Goal: Information Seeking & Learning: Learn about a topic

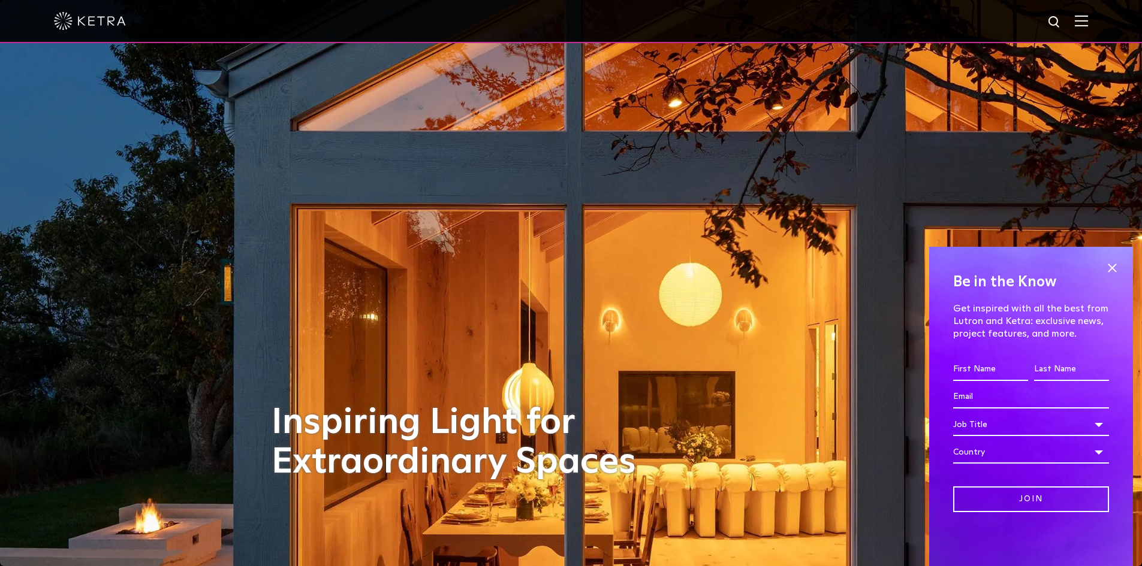
click at [1083, 26] on div at bounding box center [571, 21] width 1034 height 42
click at [1088, 22] on img at bounding box center [1081, 20] width 13 height 11
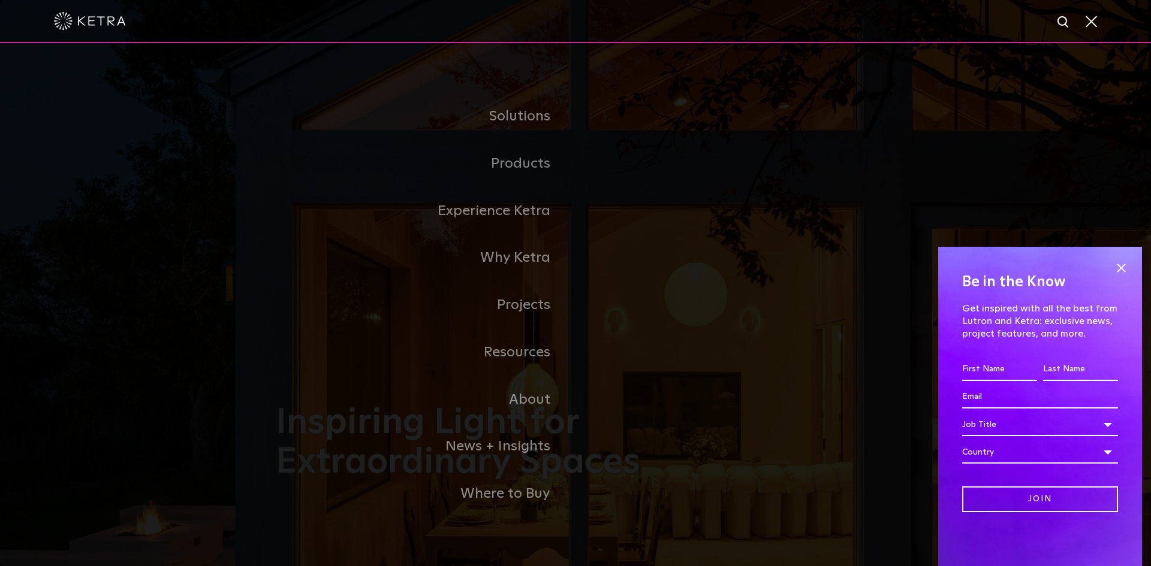
click at [0, 0] on link "Residential Products" at bounding box center [0, 0] width 0 height 0
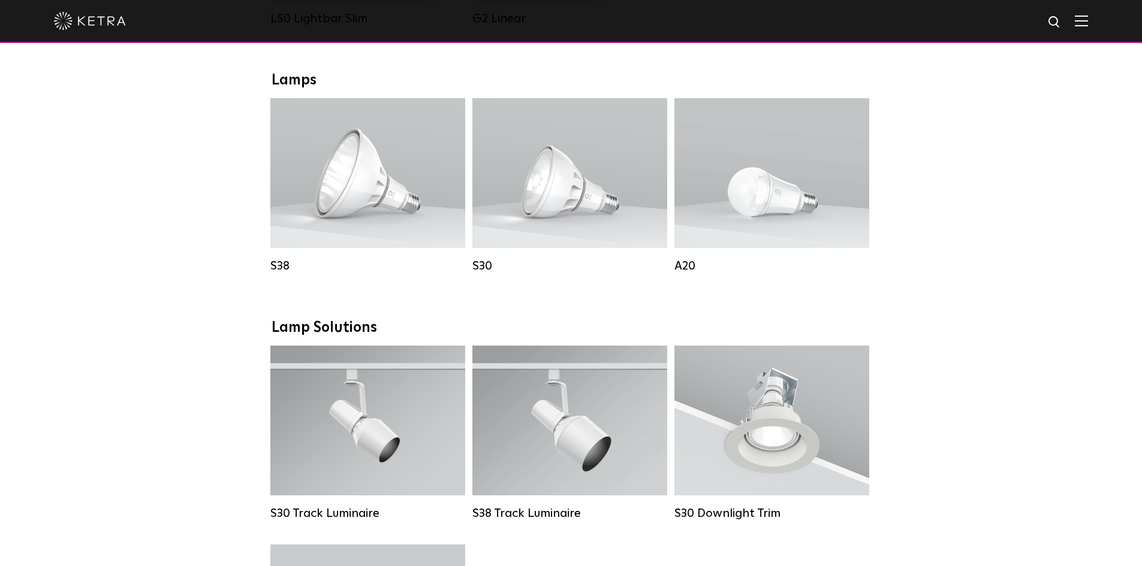
scroll to position [659, 0]
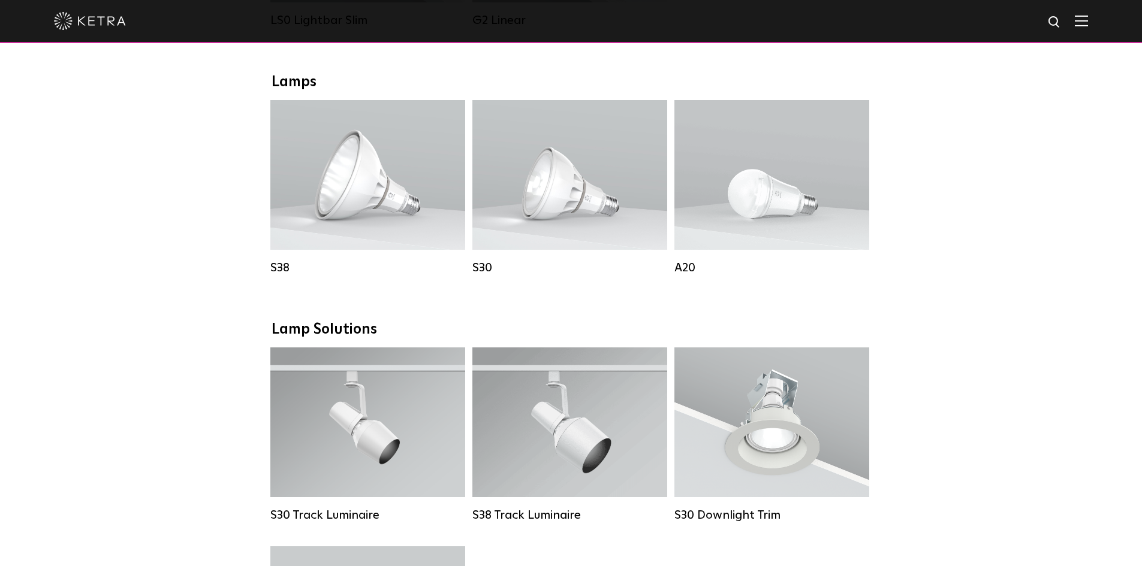
click at [574, 206] on div "Lumen Output: 1100 Colors: White / Black Base Type: E26 Edison Base / GU24 Beam…" at bounding box center [569, 174] width 155 height 90
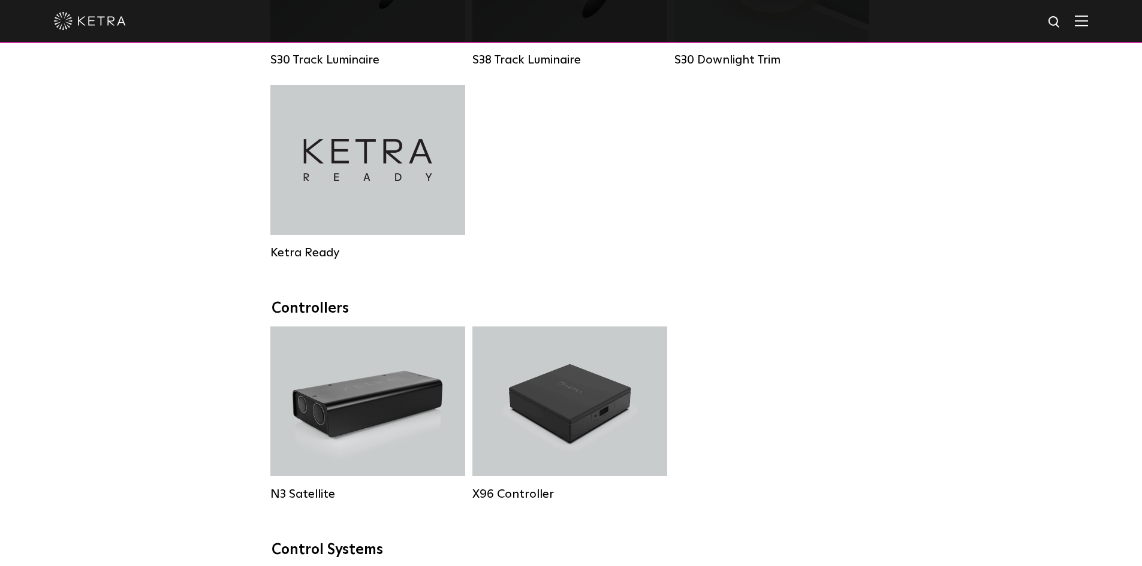
scroll to position [1139, 0]
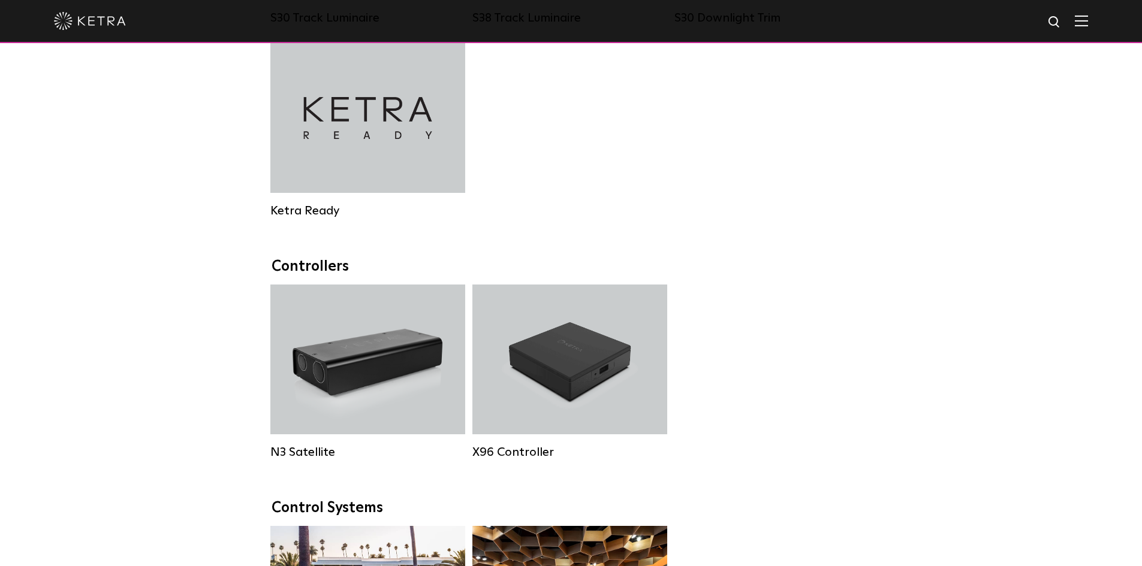
click at [382, 129] on h4 "Ketra Ready" at bounding box center [368, 118] width 82 height 23
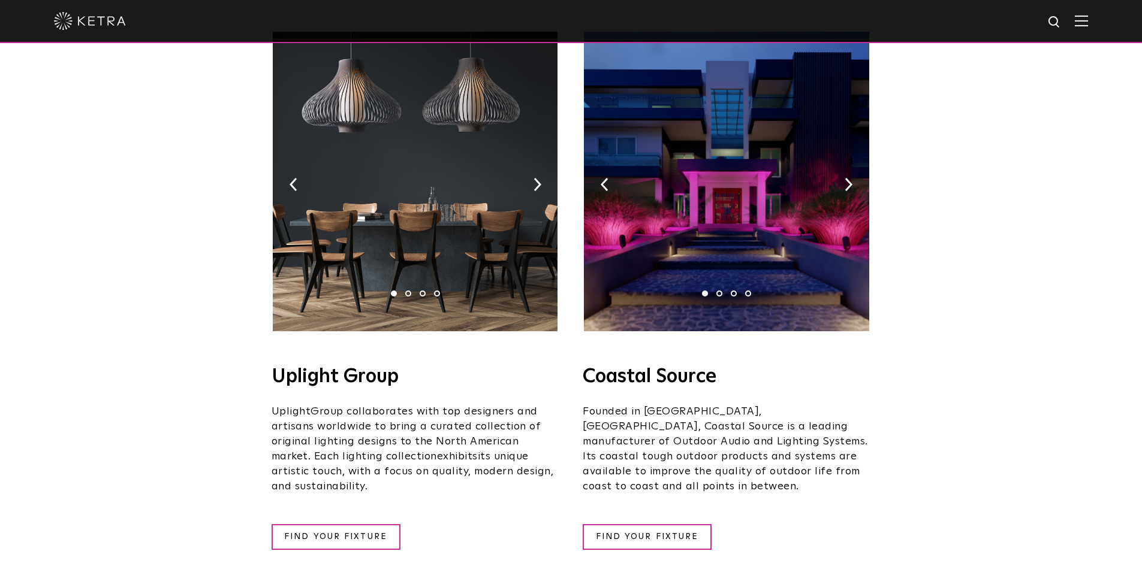
scroll to position [240, 0]
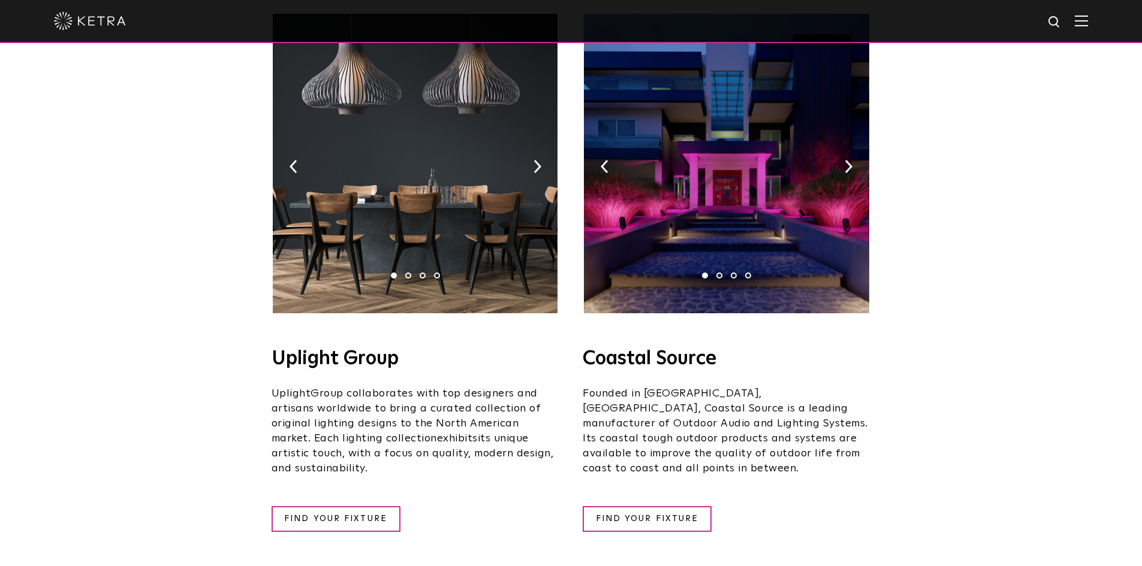
click at [850, 160] on img at bounding box center [848, 166] width 8 height 13
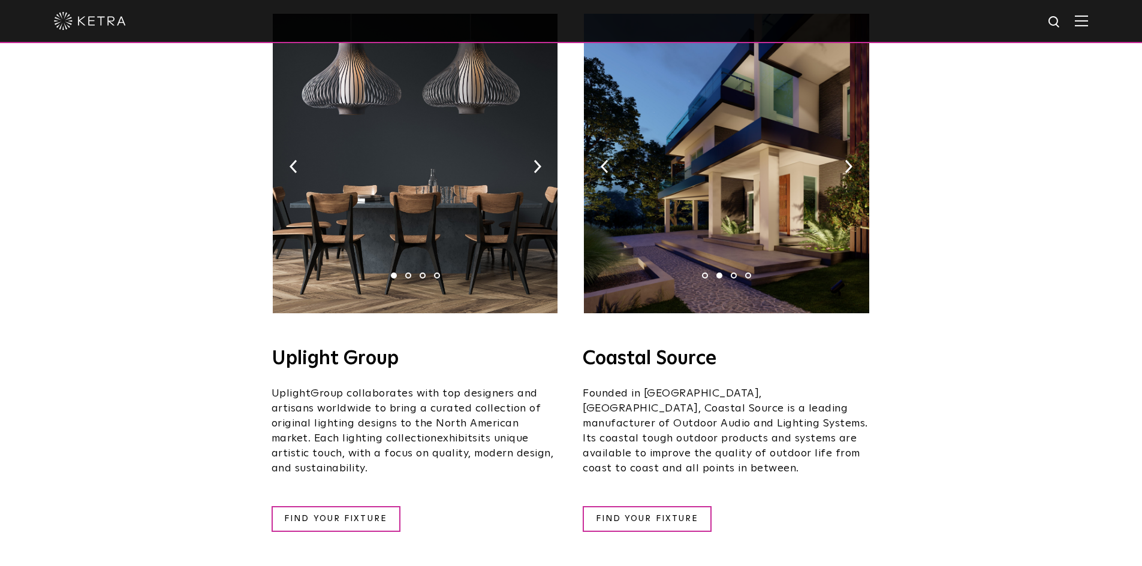
click at [850, 160] on img at bounding box center [848, 166] width 8 height 13
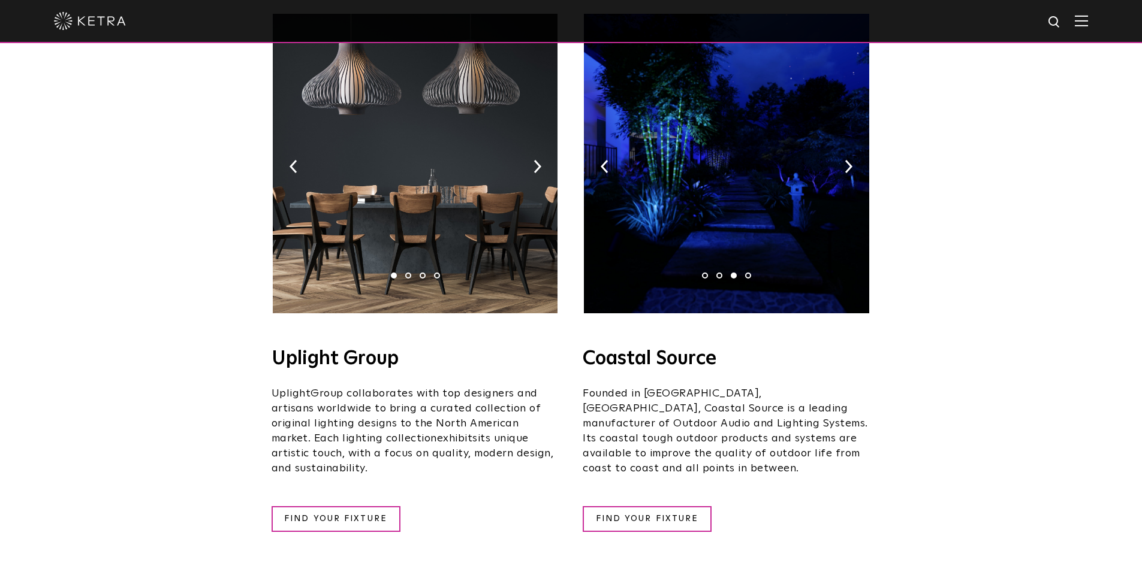
click at [850, 160] on img at bounding box center [848, 166] width 8 height 13
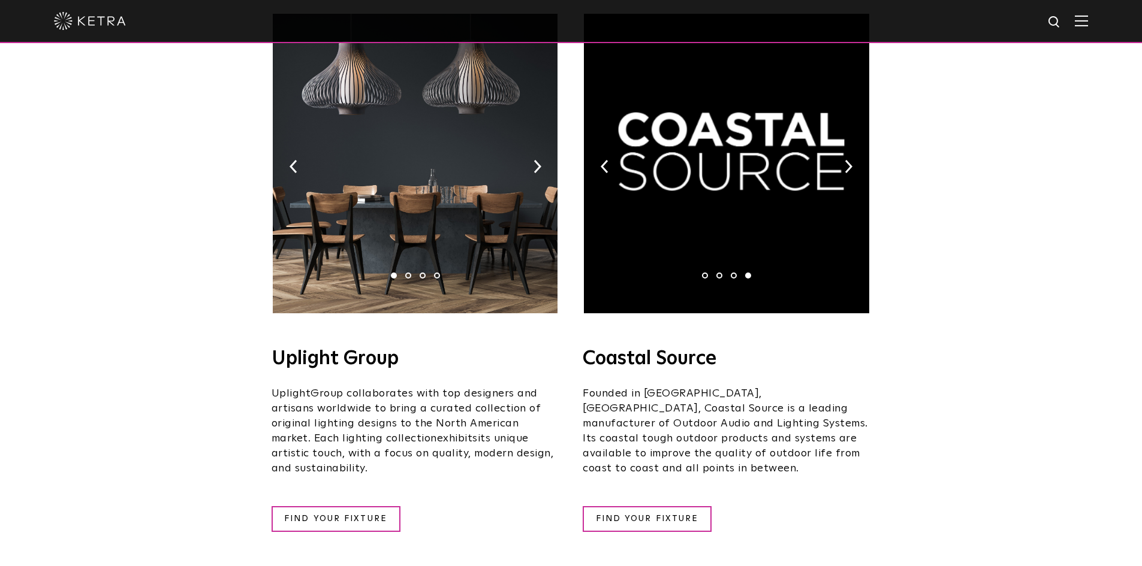
click at [850, 160] on img at bounding box center [848, 166] width 8 height 13
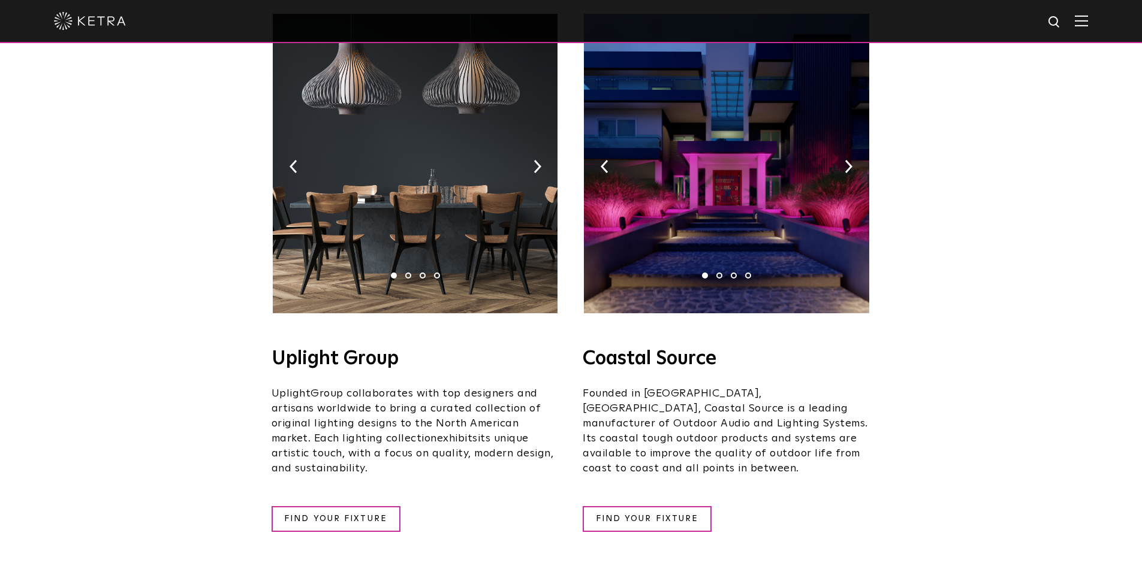
click at [850, 160] on img at bounding box center [848, 166] width 8 height 13
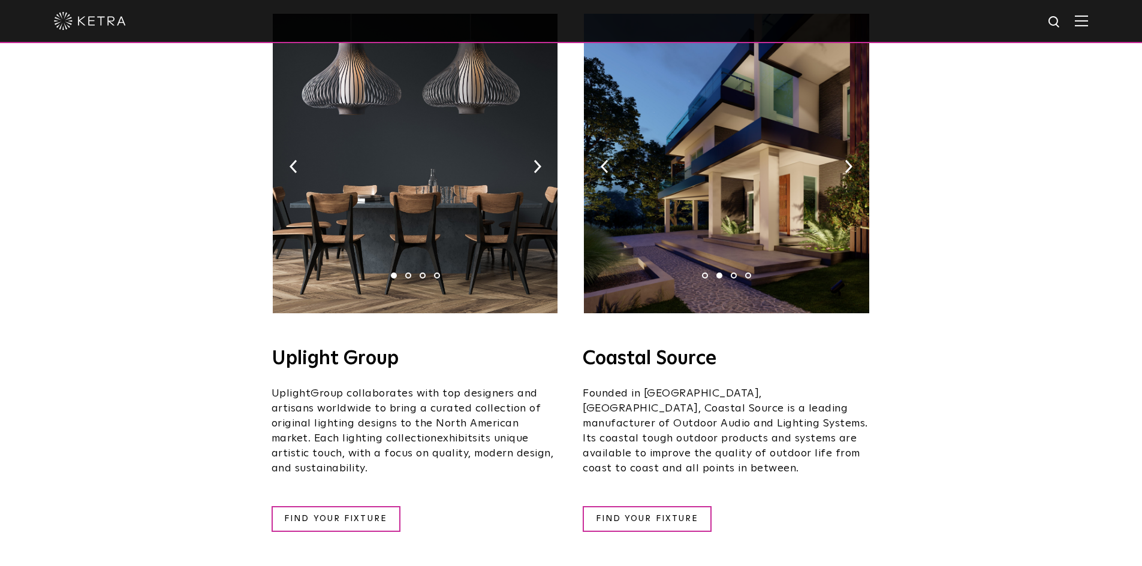
click at [850, 160] on img at bounding box center [848, 166] width 8 height 13
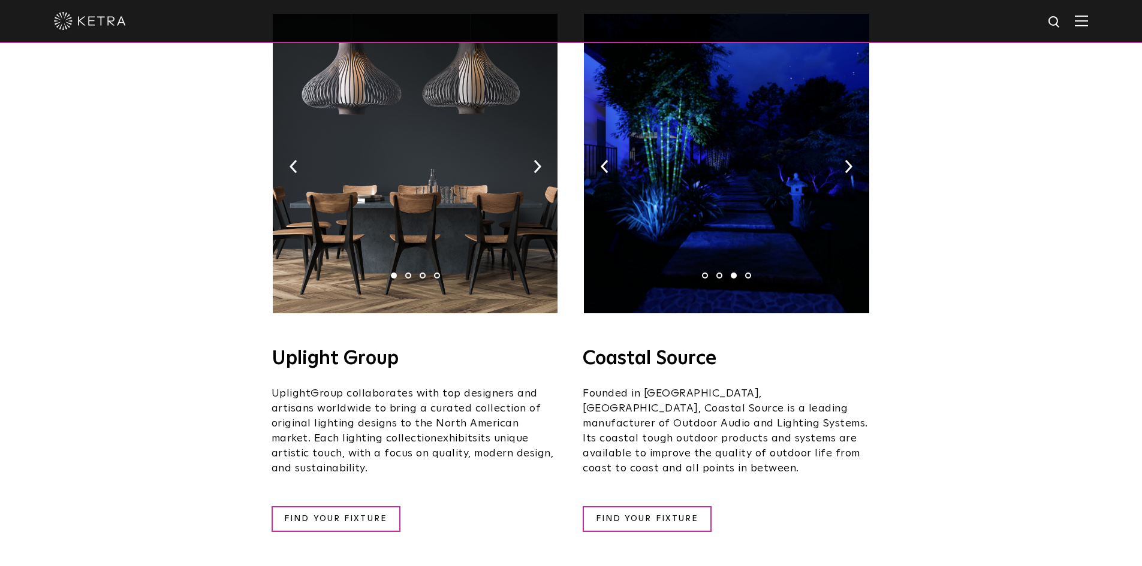
click at [648, 506] on link "FIND YOUR FIXTURE" at bounding box center [647, 519] width 129 height 26
